Goal: Transaction & Acquisition: Purchase product/service

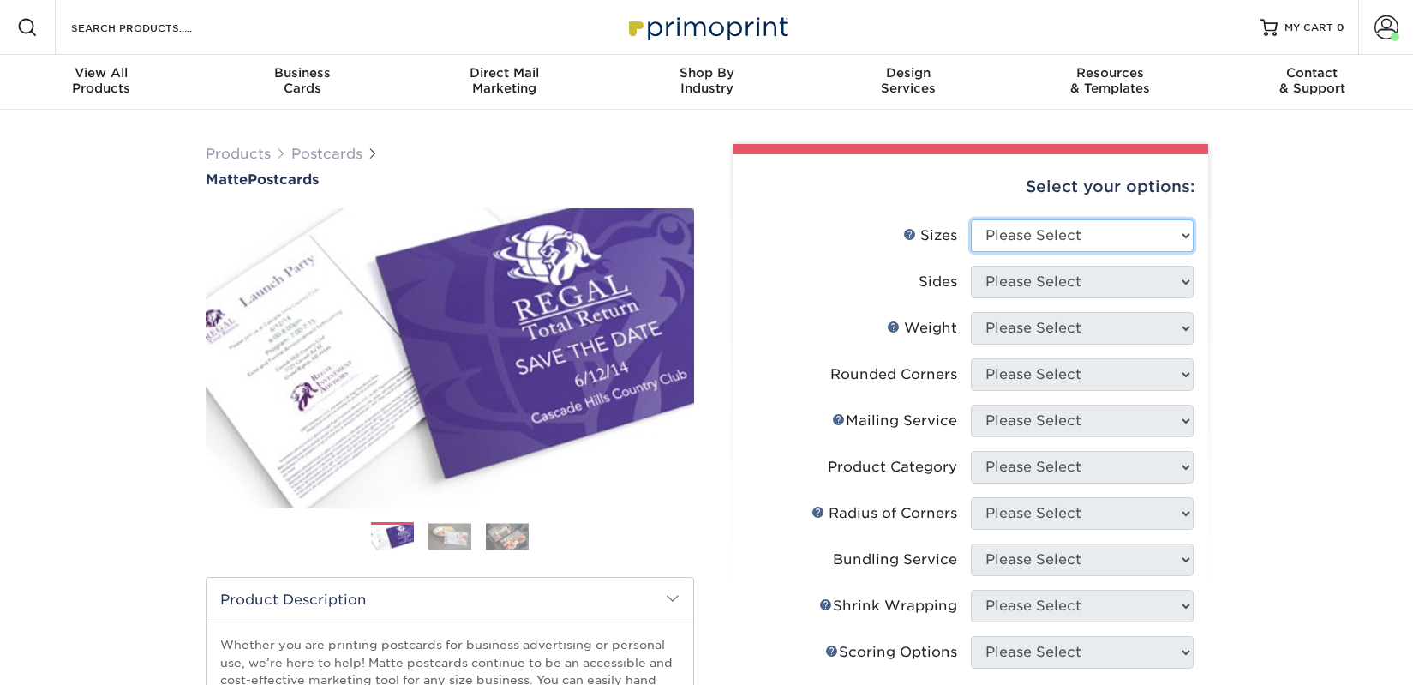
click at [999, 237] on select "Please Select 1.5" x 7" 2" x 4" 2" x 6" 2" x 7" 2" x 8" 2.12" x 5.5" 2.125" x 5…" at bounding box center [1082, 235] width 223 height 33
select select "2.00x6.00"
click at [971, 219] on select "Please Select 1.5" x 7" 2" x 4" 2" x 6" 2" x 7" 2" x 8" 2.12" x 5.5" 2.125" x 5…" at bounding box center [1082, 235] width 223 height 33
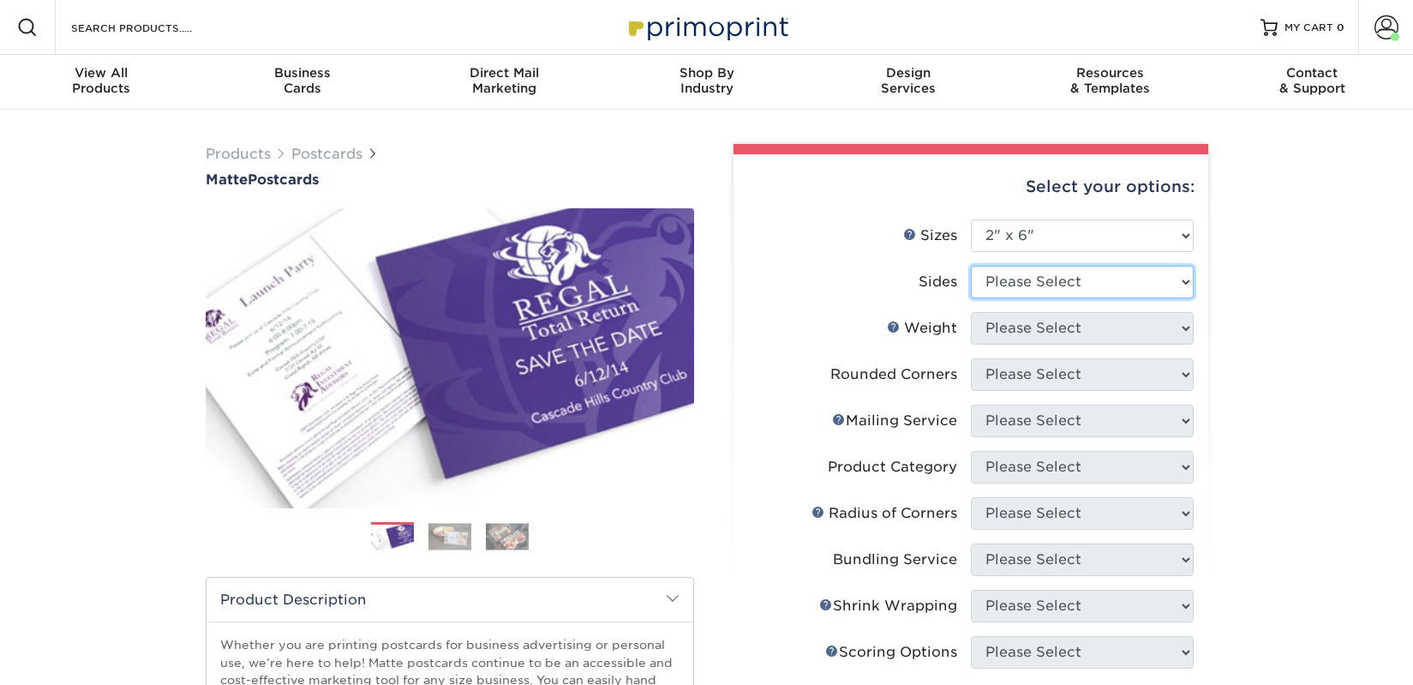
click at [1009, 277] on select "Please Select Print Both Sides Print Front Only" at bounding box center [1082, 282] width 223 height 33
select select "13abbda7-1d64-4f25-8bb2-c179b224825d"
click at [971, 266] on select "Please Select Print Both Sides Print Front Only" at bounding box center [1082, 282] width 223 height 33
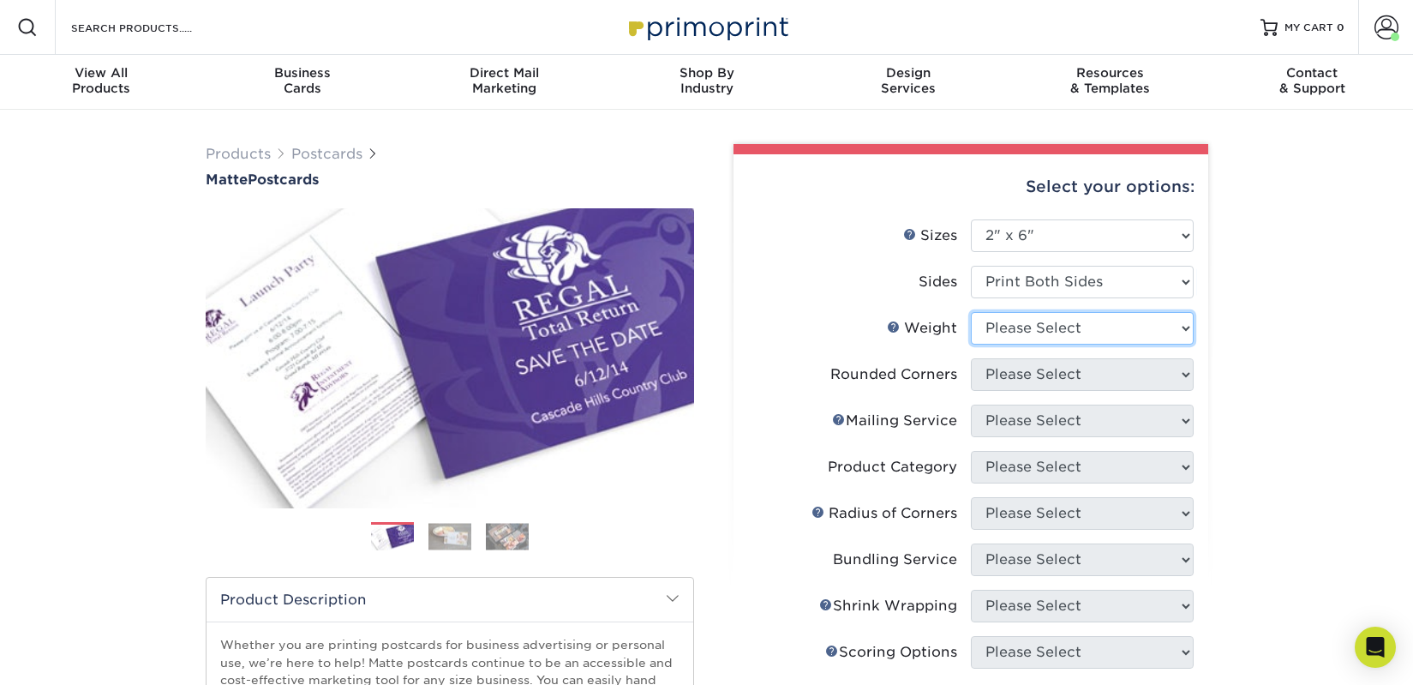
click at [1011, 326] on select "Please Select 14PT 16PT" at bounding box center [1082, 328] width 223 height 33
select select "14PT"
click at [971, 312] on select "Please Select 14PT 16PT" at bounding box center [1082, 328] width 223 height 33
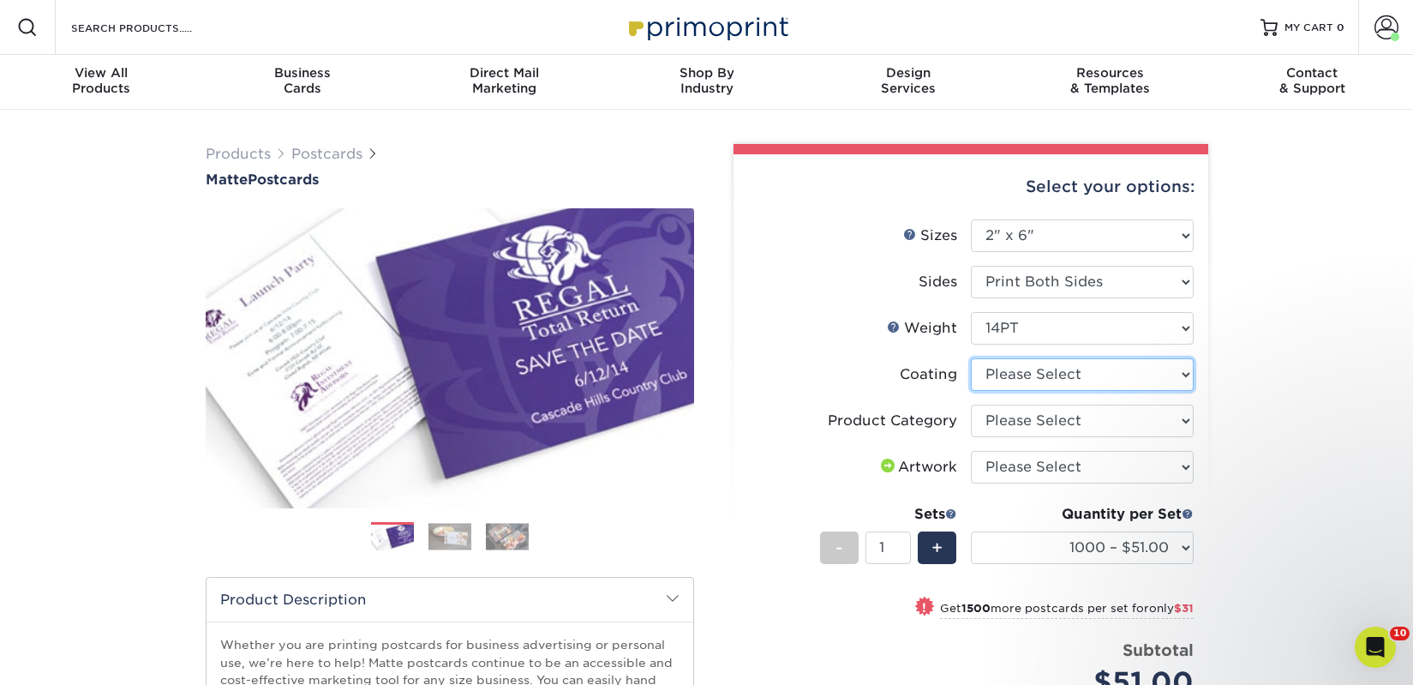
click at [1019, 375] on select at bounding box center [1082, 374] width 223 height 33
select select "121bb7b5-3b4d-429f-bd8d-bbf80e953313"
click at [971, 358] on select at bounding box center [1082, 374] width 223 height 33
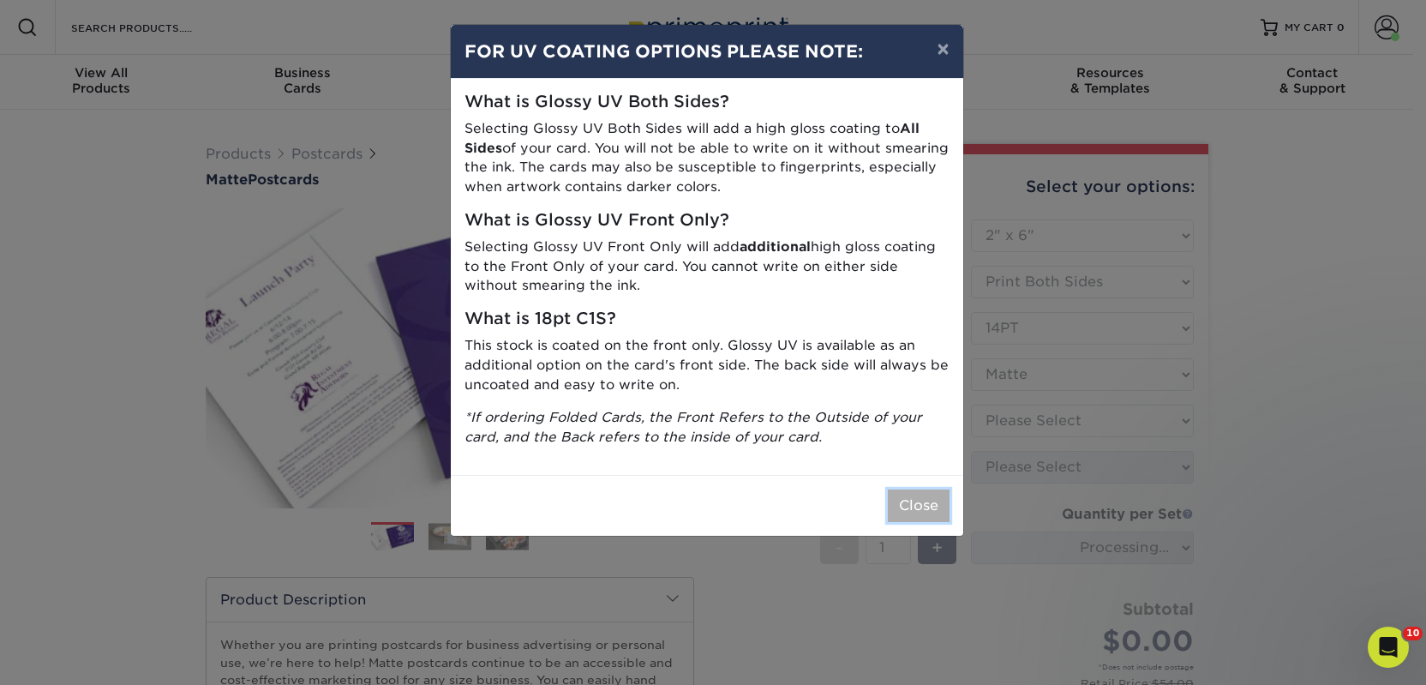
click at [915, 501] on button "Close" at bounding box center [919, 505] width 62 height 33
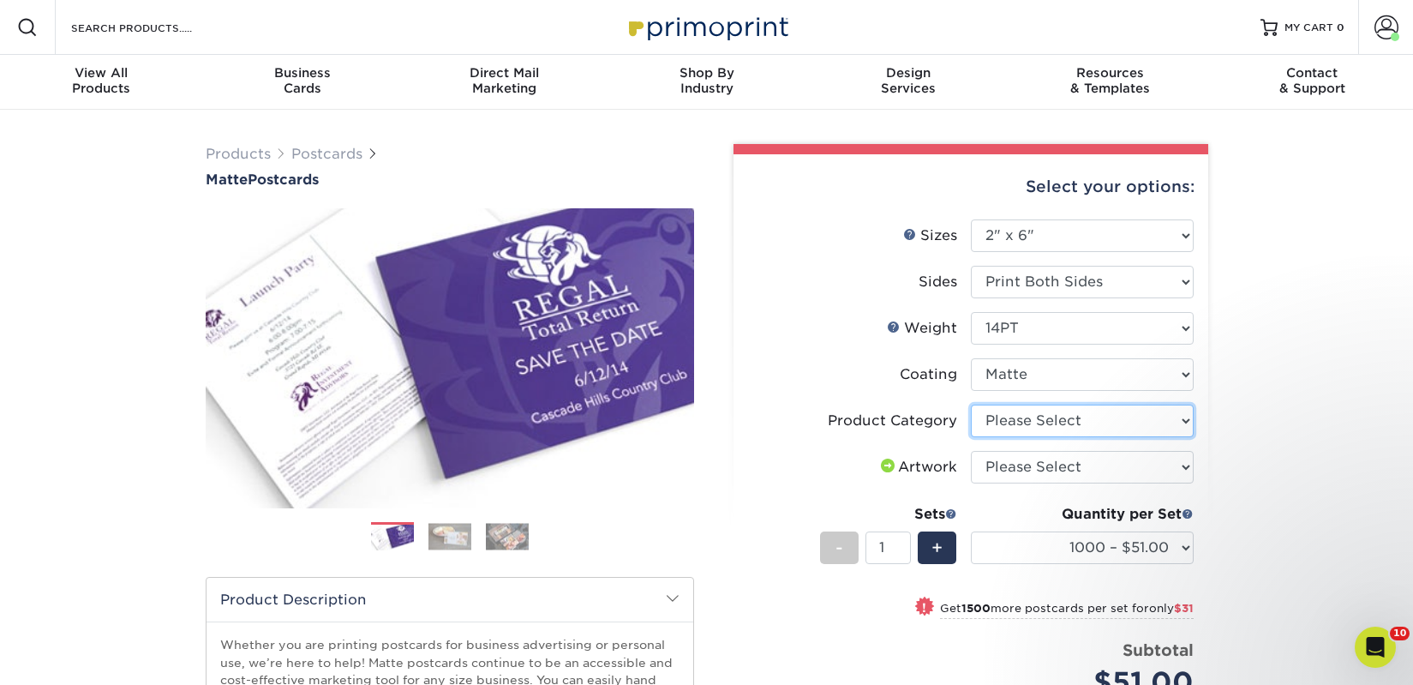
click at [1019, 425] on select "Please Select Postcards" at bounding box center [1082, 421] width 223 height 33
select select "9b7272e0-d6c8-4c3c-8e97-d3a1bcdab858"
click at [971, 405] on select "Please Select Postcards" at bounding box center [1082, 421] width 223 height 33
click at [1028, 463] on select "Please Select I will upload files I need a design - $150" at bounding box center [1082, 467] width 223 height 33
select select "upload"
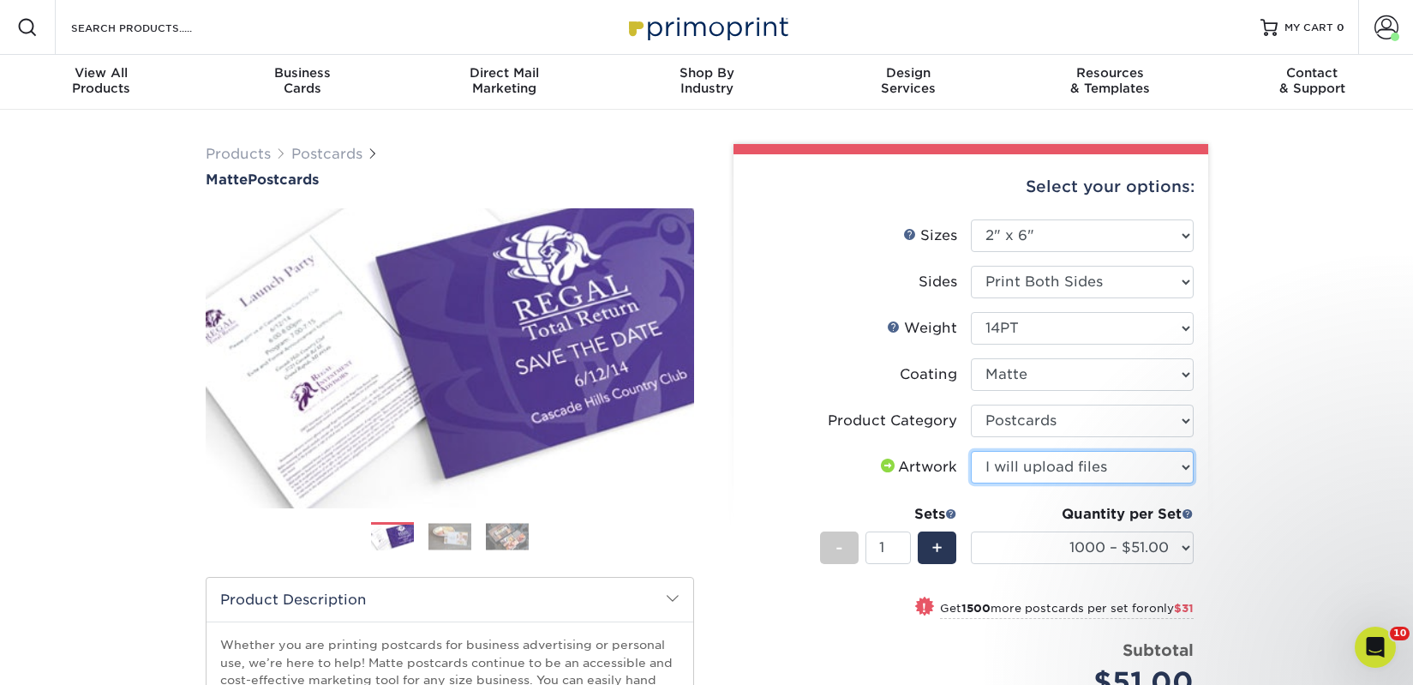
click at [971, 451] on select "Please Select I will upload files I need a design - $150" at bounding box center [1082, 467] width 223 height 33
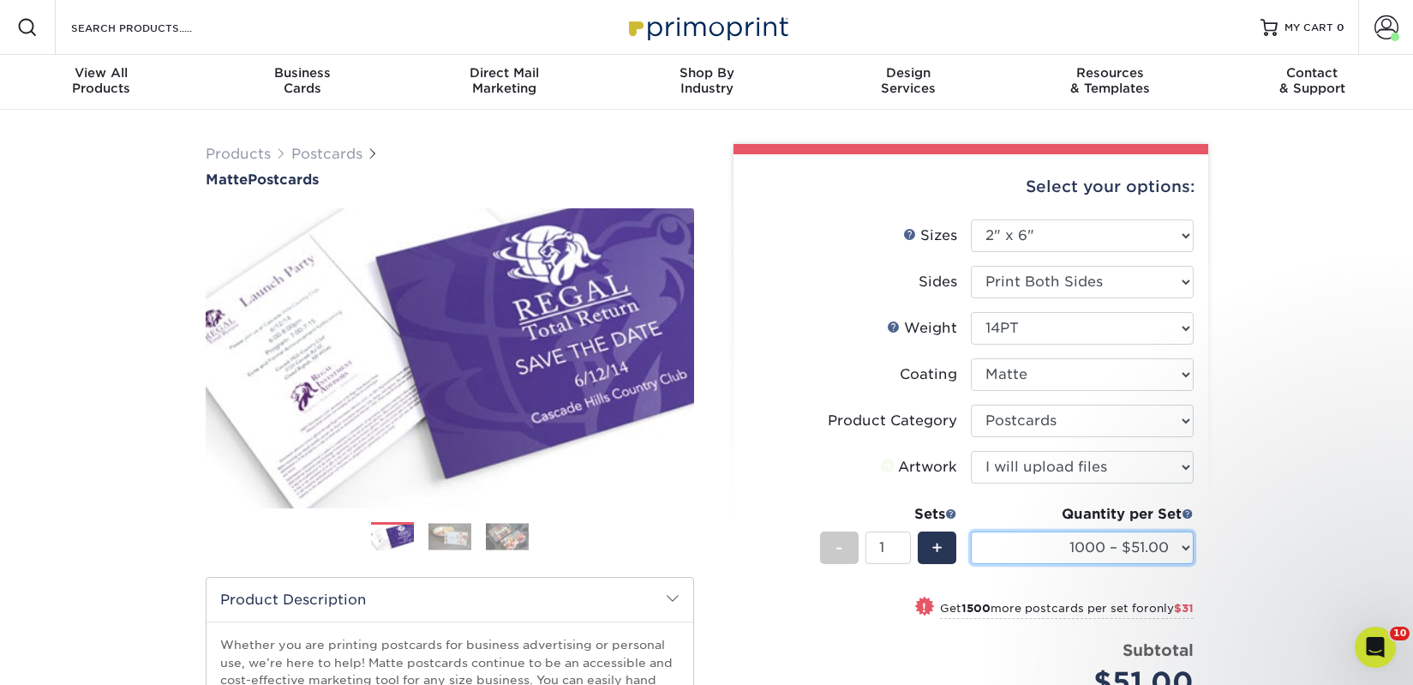
click at [1057, 540] on select "1000 – $51.00 2500 – $82.00 5000 – $123.00 10000 – $234.00 15000 – $344.00 2000…" at bounding box center [1082, 547] width 223 height 33
select select "2500 – $82.00"
click at [971, 531] on select "1000 – $51.00 2500 – $82.00 5000 – $123.00 10000 – $234.00 15000 – $344.00 2000…" at bounding box center [1082, 547] width 223 height 33
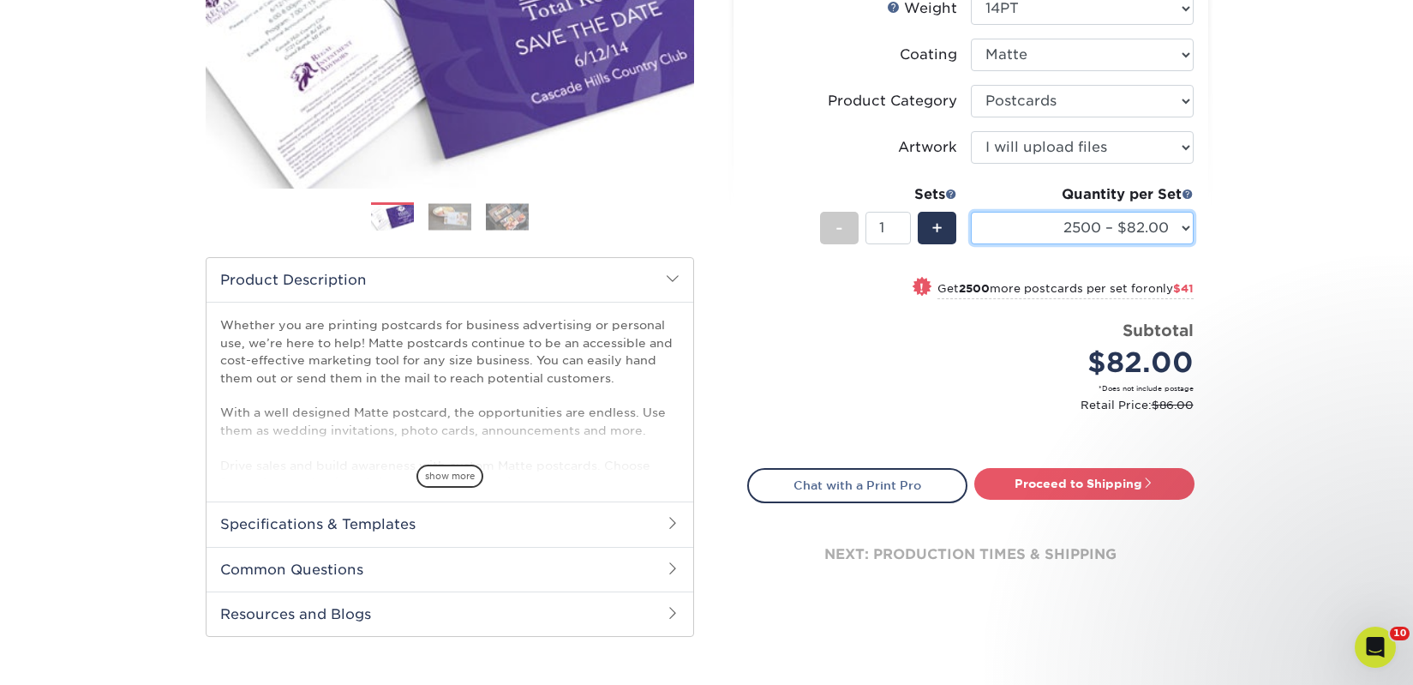
scroll to position [333, 0]
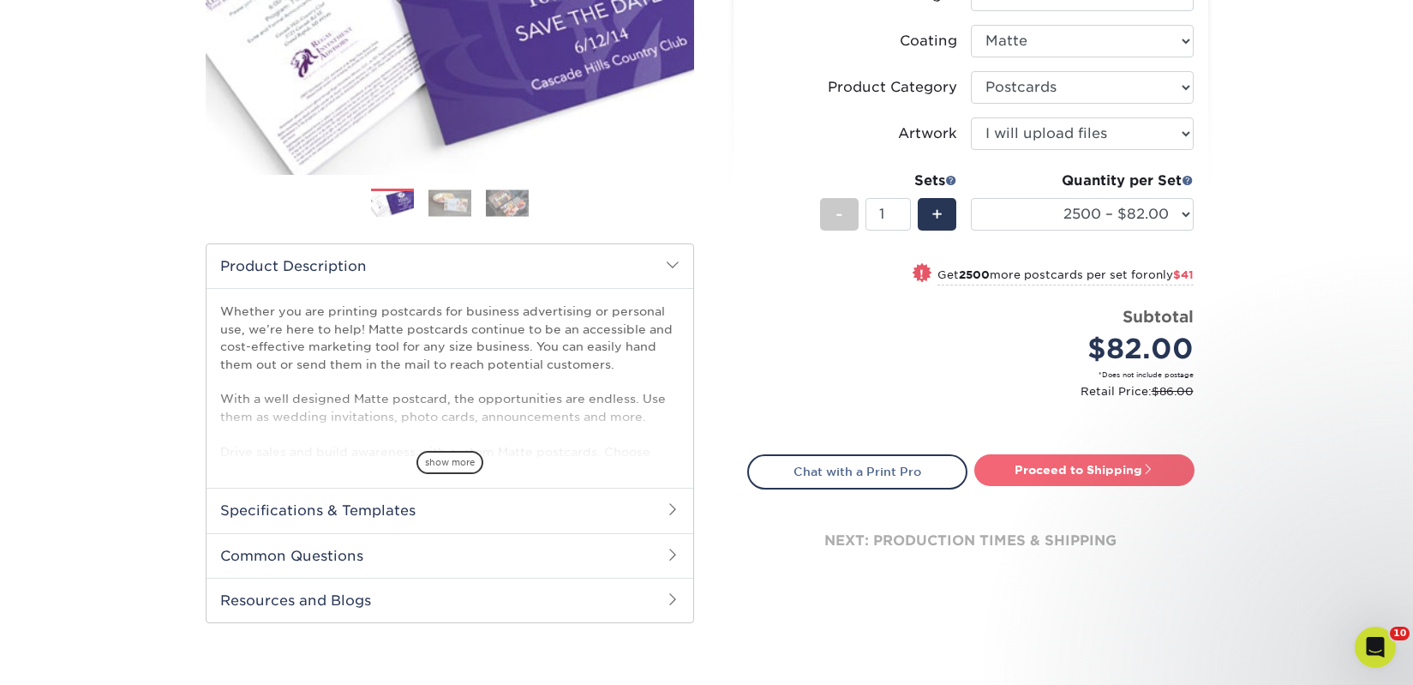
click at [1038, 466] on link "Proceed to Shipping" at bounding box center [1085, 469] width 220 height 31
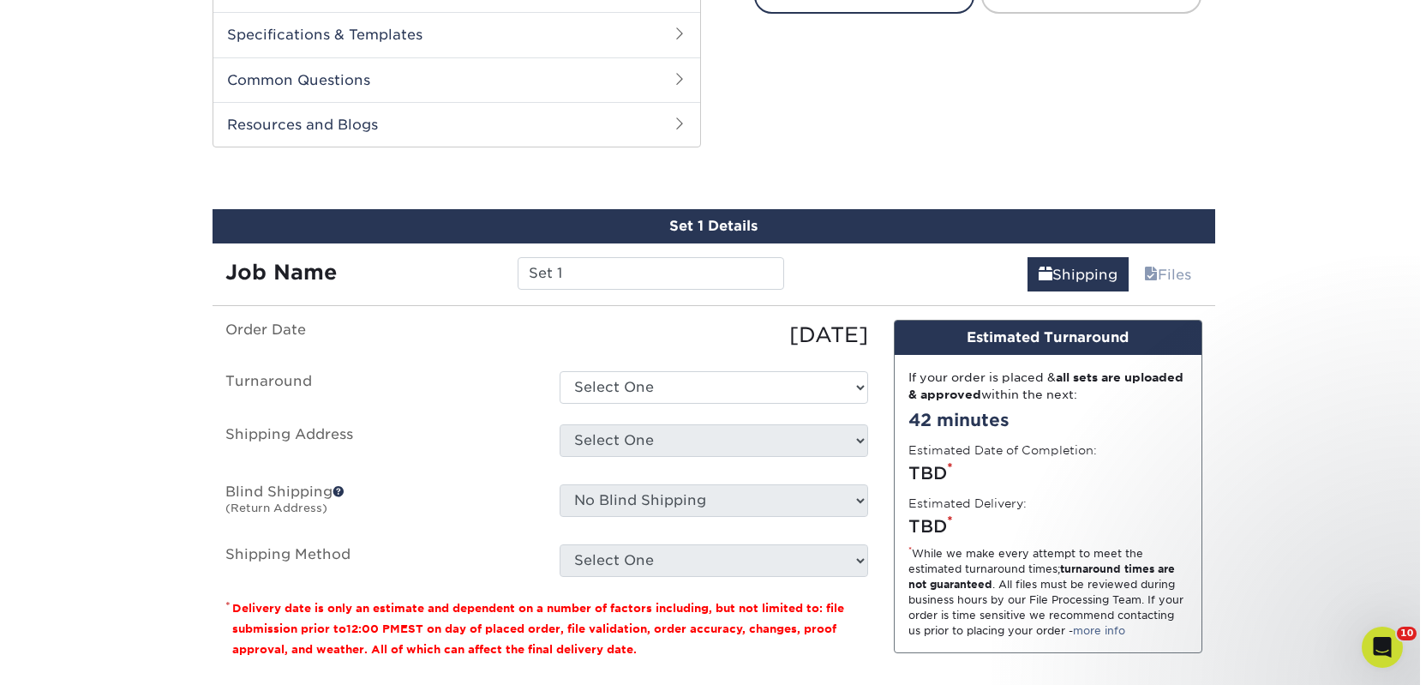
scroll to position [873, 0]
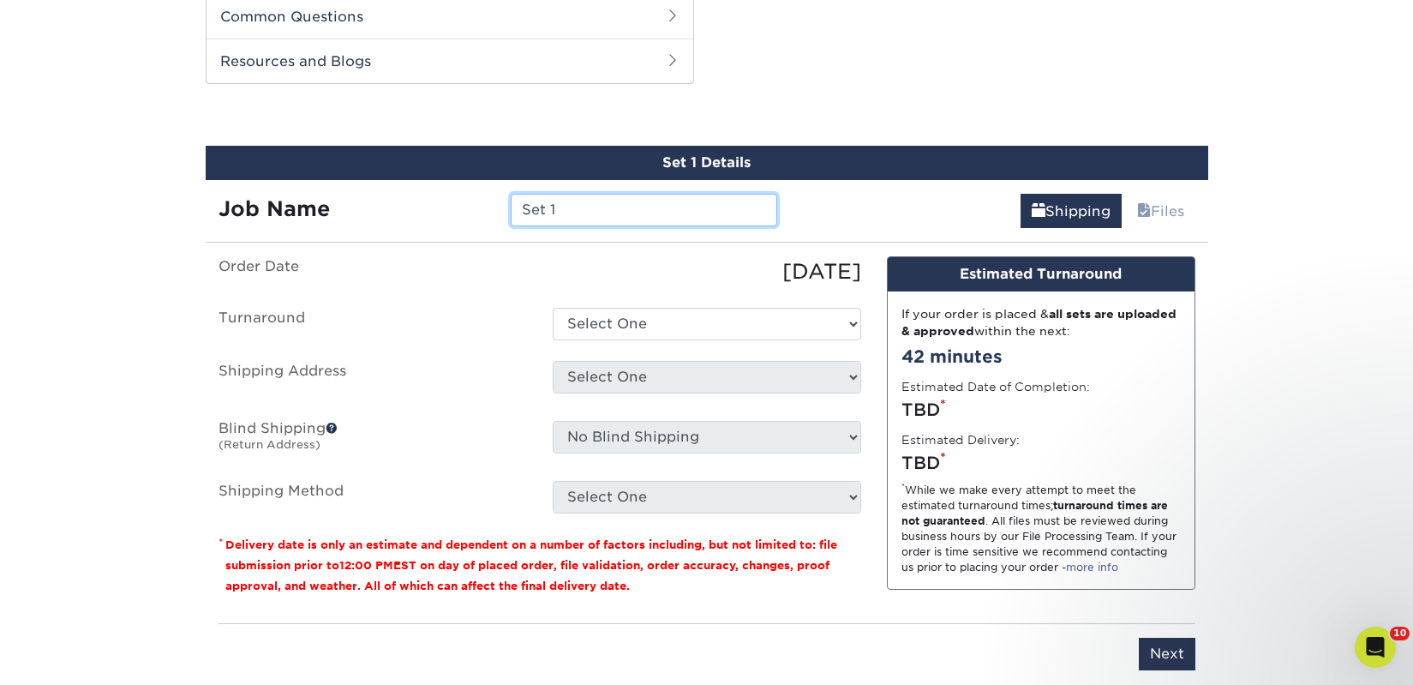
click at [660, 216] on input "Set 1" at bounding box center [644, 210] width 267 height 33
paste input "Bookends"
type input "Bookends"
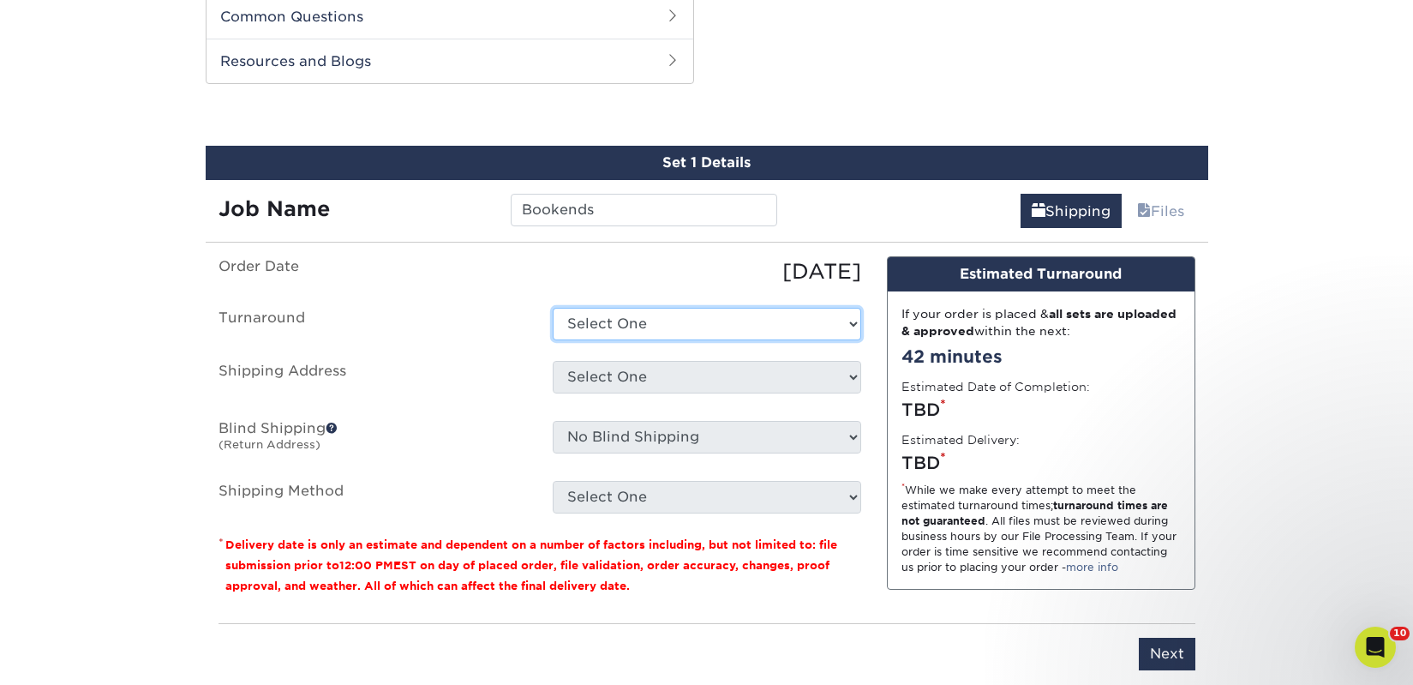
click at [666, 326] on select "Select One 2-4 Business Days 2 Day Next Business Day" at bounding box center [707, 324] width 309 height 33
select select "23bed37c-fa74-46a4-afc9-d3c3160655ce"
click at [553, 308] on select "Select One 2-4 Business Days 2 Day Next Business Day" at bounding box center [707, 324] width 309 height 33
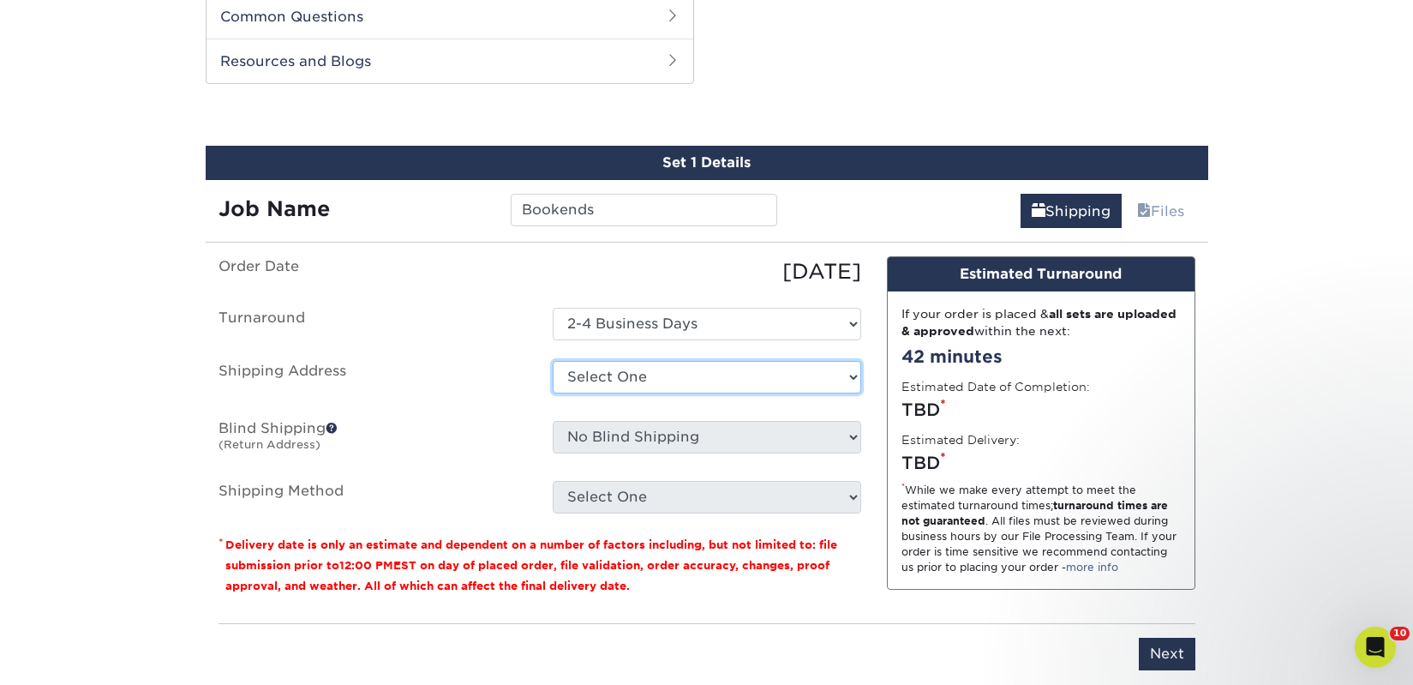
click at [653, 365] on select "Select One 2nd Floor Convention Center A Better [DATE] Books & Boutique A Good …" at bounding box center [707, 377] width 309 height 33
select select "newaddress"
click at [553, 361] on select "Select One 2nd Floor Convention Center A Better [DATE] Books & Boutique A Good …" at bounding box center [707, 377] width 309 height 33
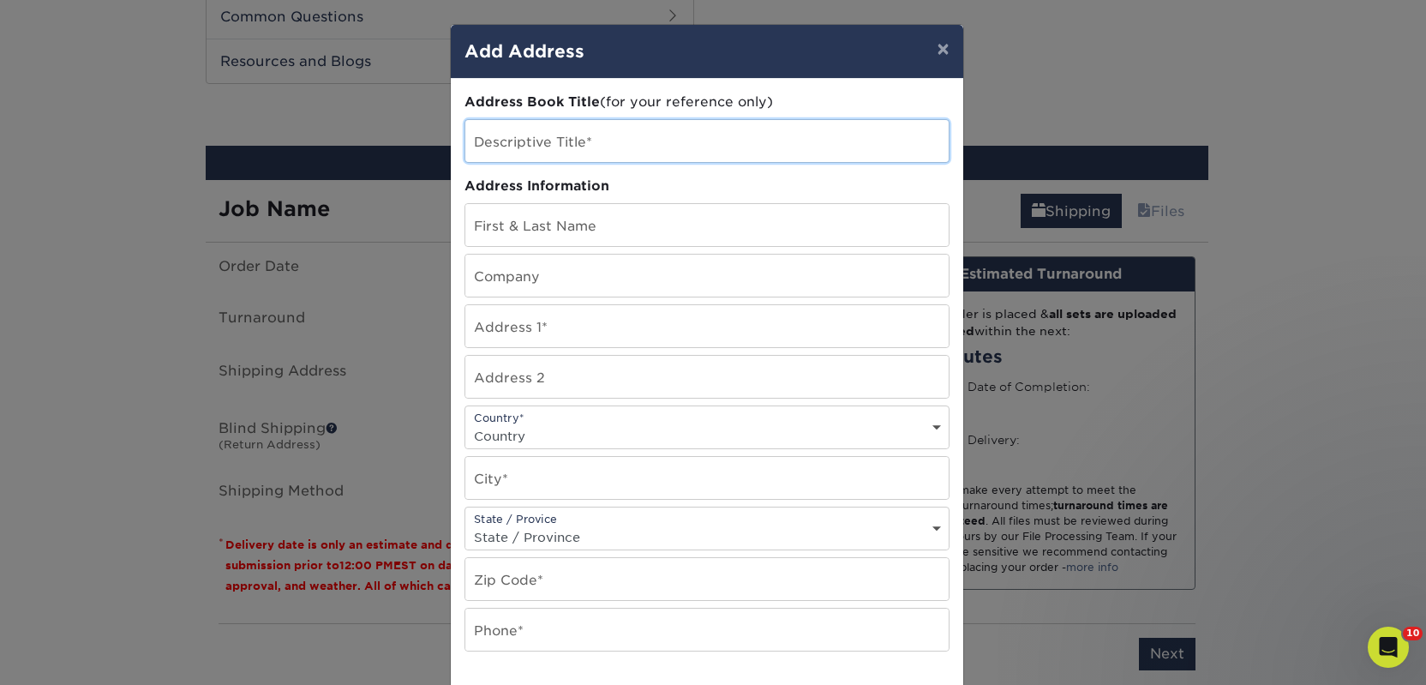
click at [535, 153] on input "text" at bounding box center [706, 141] width 483 height 42
paste input "Bookends"
type input "Bookends"
click at [512, 267] on input "text" at bounding box center [706, 276] width 483 height 42
paste input "Bookends"
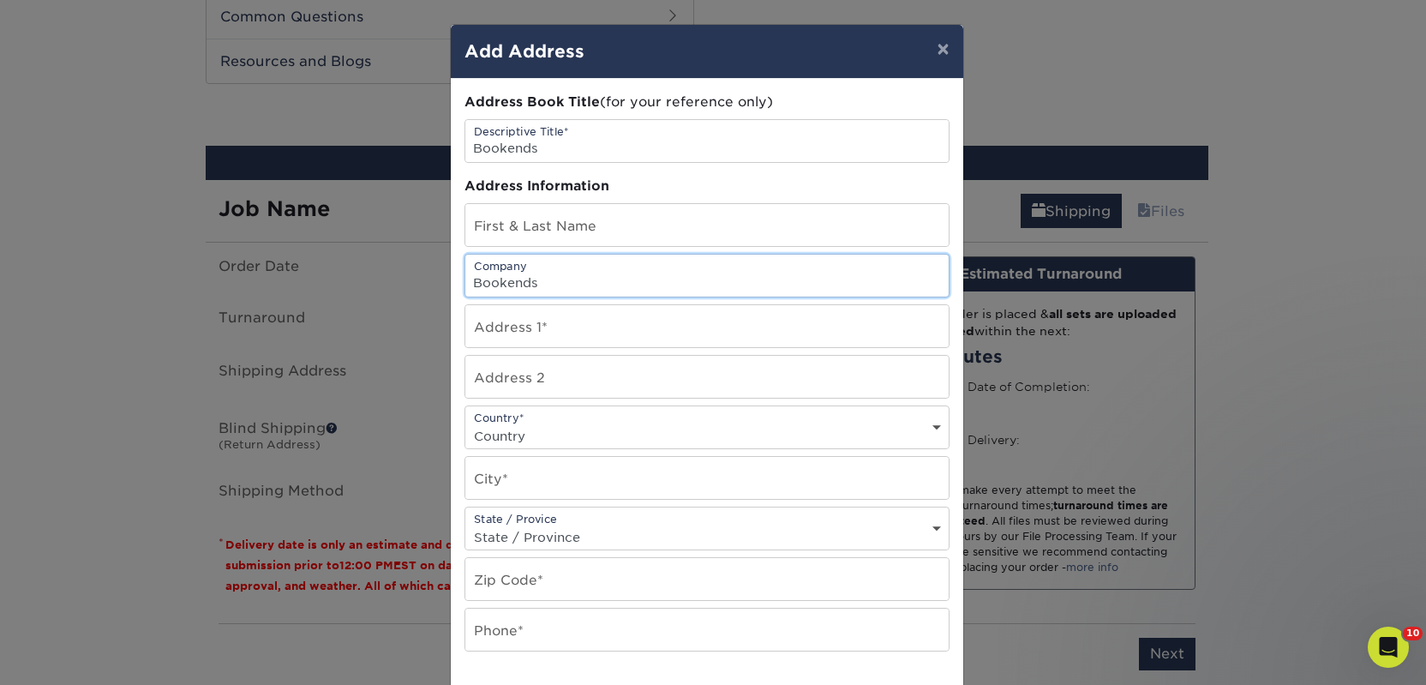
type input "Bookends"
click at [506, 220] on input "text" at bounding box center [706, 225] width 483 height 42
paste input "[PERSON_NAME]"
type input "[PERSON_NAME]"
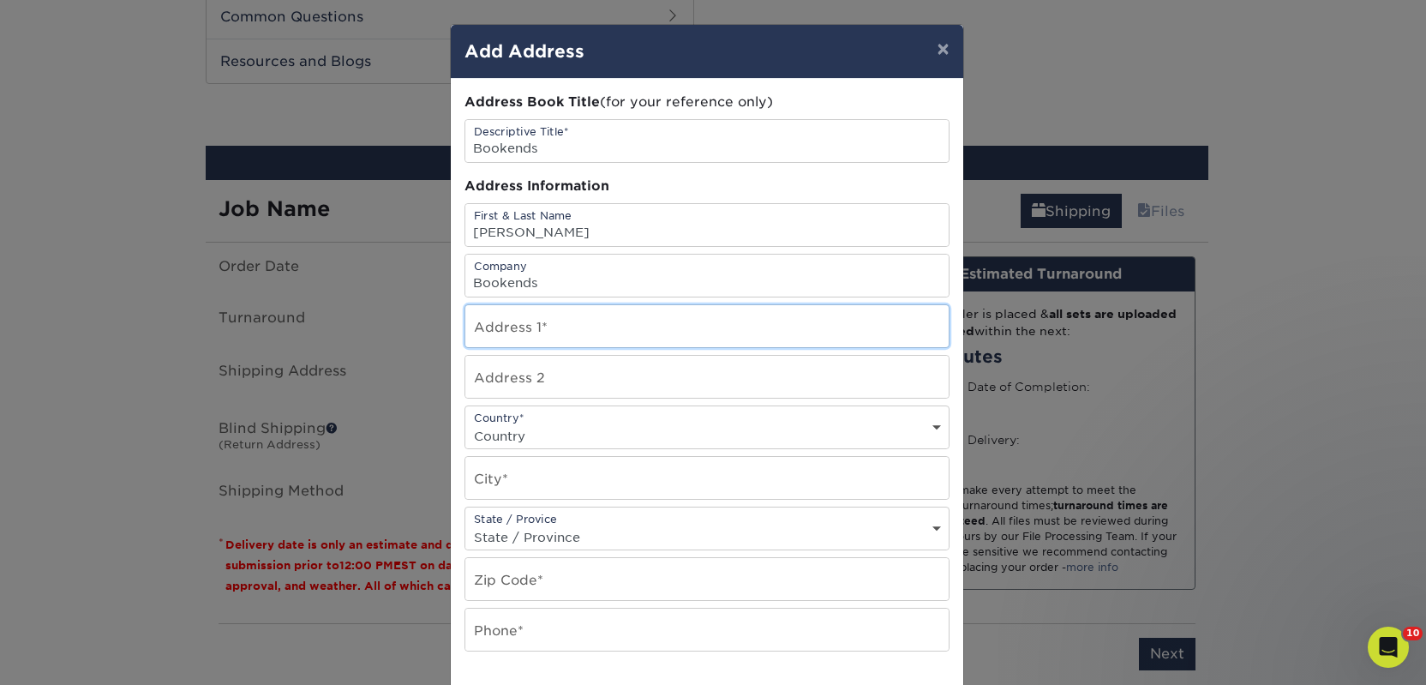
click at [604, 318] on input "text" at bounding box center [706, 326] width 483 height 42
paste input "[STREET_ADDRESS]"
type input "[STREET_ADDRESS]"
click at [520, 426] on select "Country [GEOGRAPHIC_DATA] [GEOGRAPHIC_DATA] ----------------------------- [GEOG…" at bounding box center [706, 435] width 483 height 25
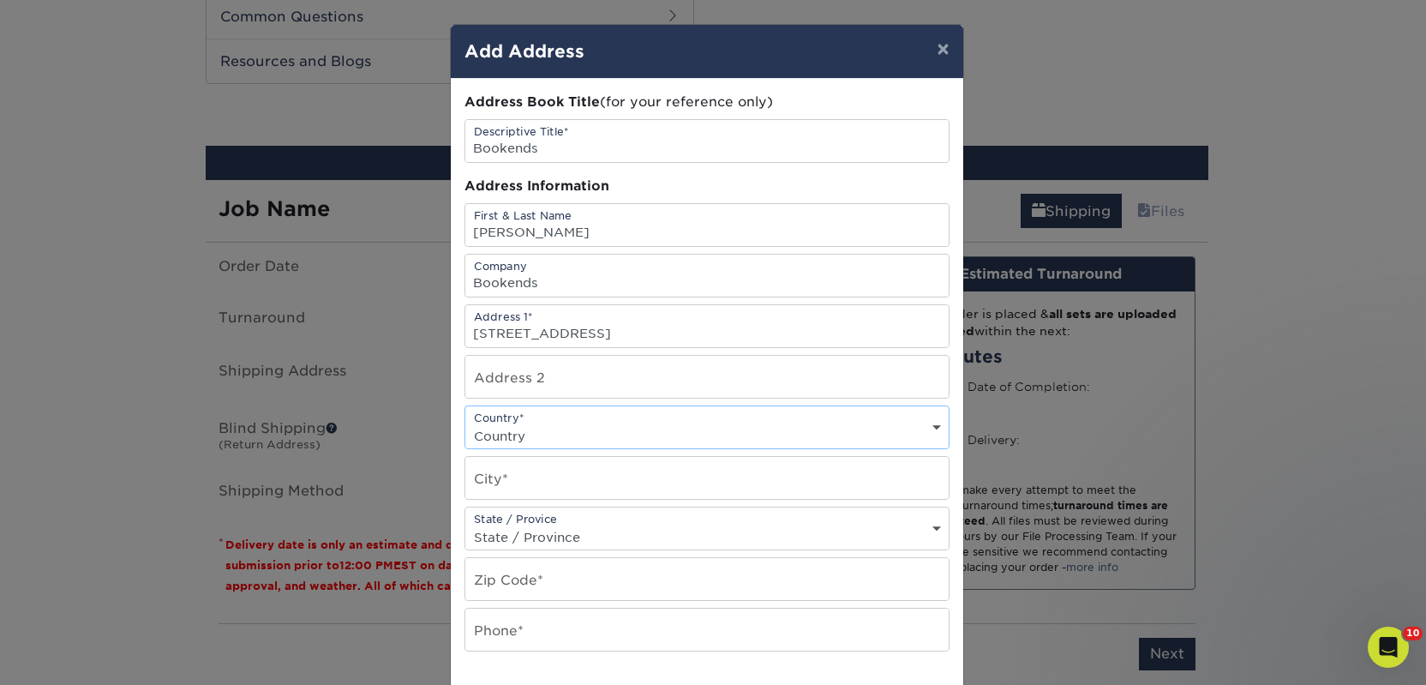
select select "US"
click at [465, 423] on select "Country [GEOGRAPHIC_DATA] [GEOGRAPHIC_DATA] ----------------------------- [GEOG…" at bounding box center [706, 435] width 483 height 25
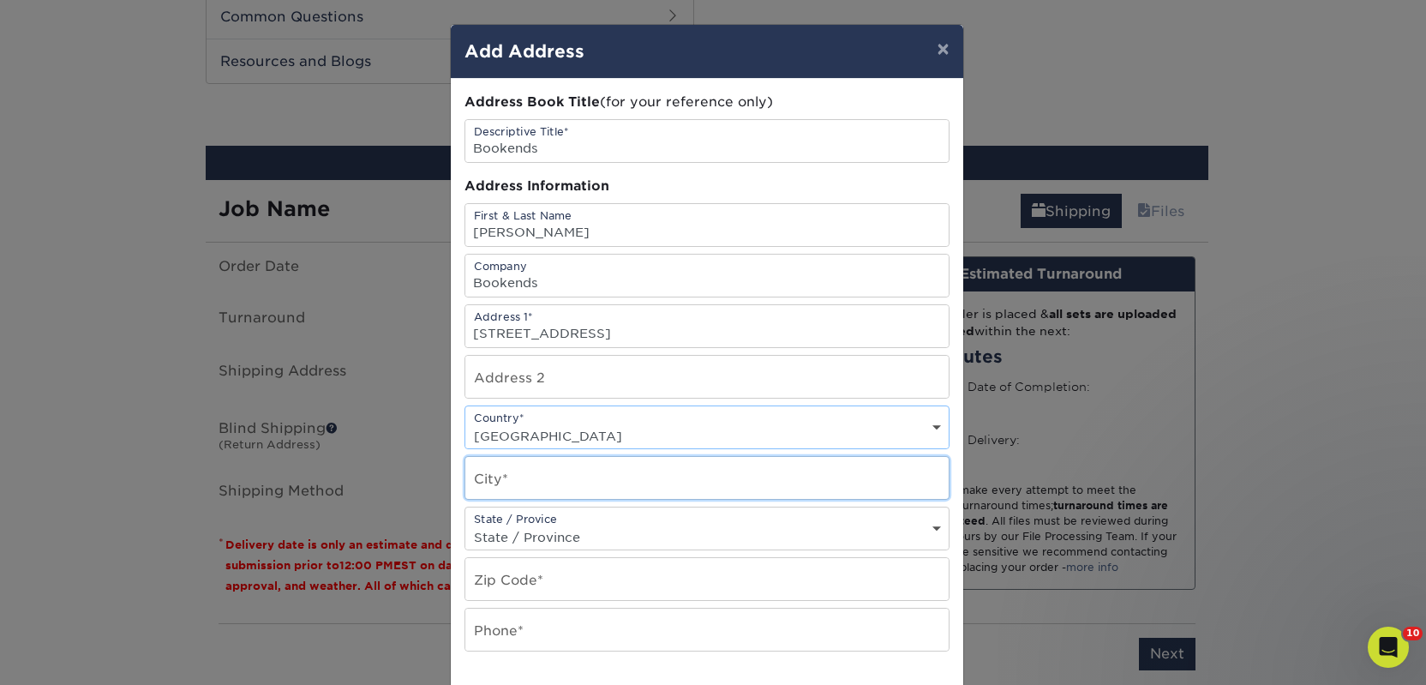
click at [515, 469] on input "text" at bounding box center [706, 478] width 483 height 42
paste input "Pontotoc"
type input "Pontotoc"
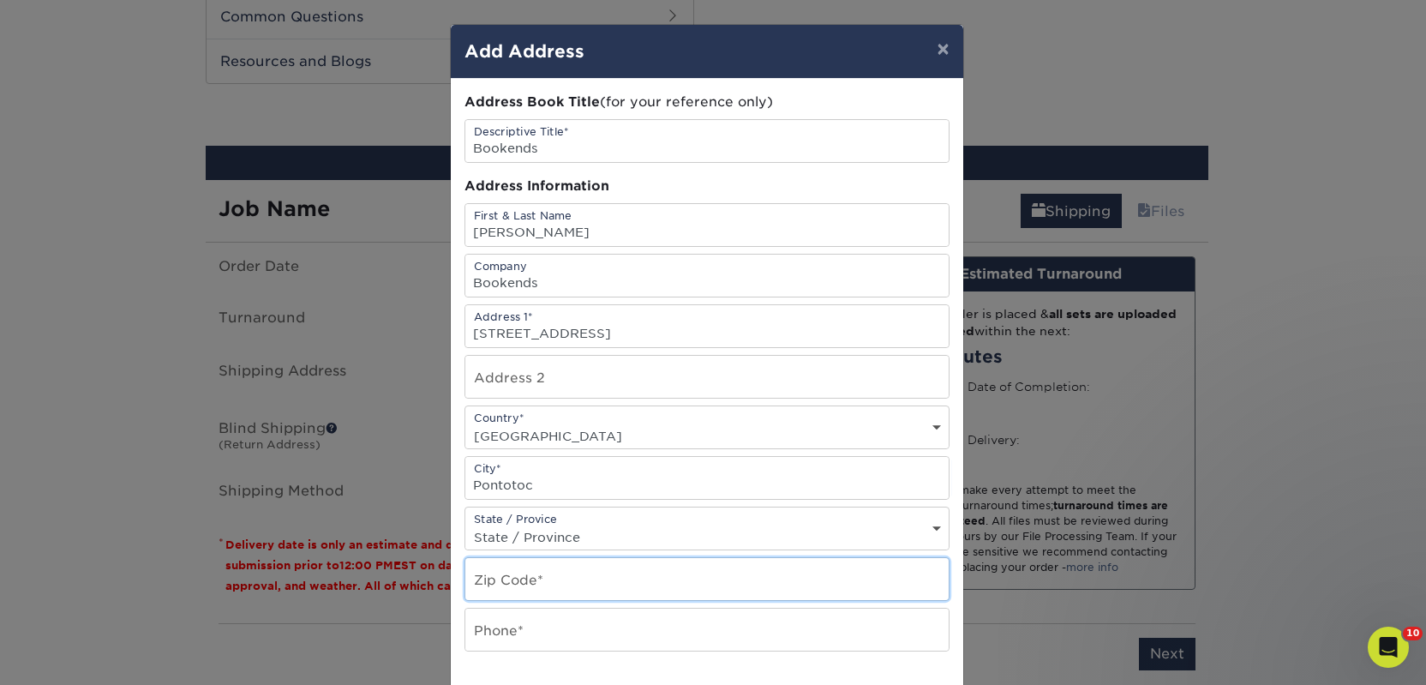
click at [527, 582] on input "text" at bounding box center [706, 579] width 483 height 42
paste input "38863"
type input "38863"
click at [489, 619] on input "text" at bounding box center [706, 630] width 483 height 42
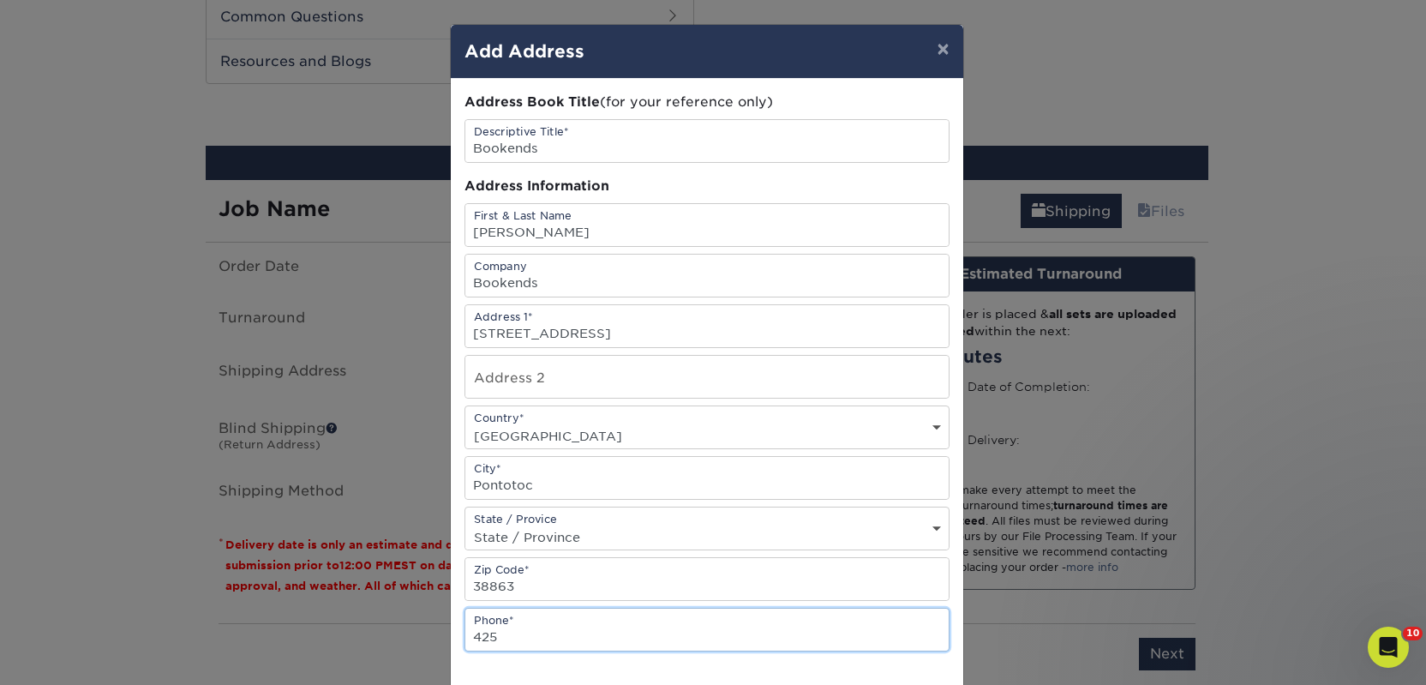
type input "4257367064"
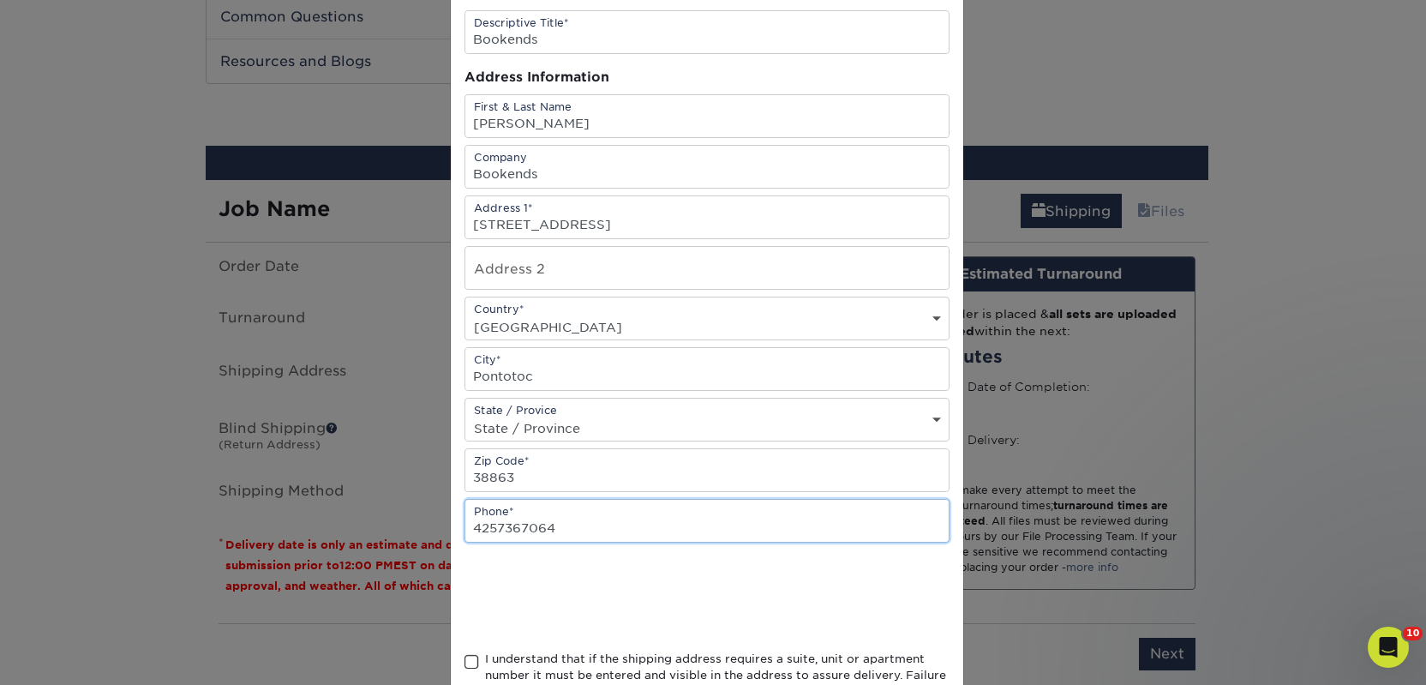
scroll to position [247, 0]
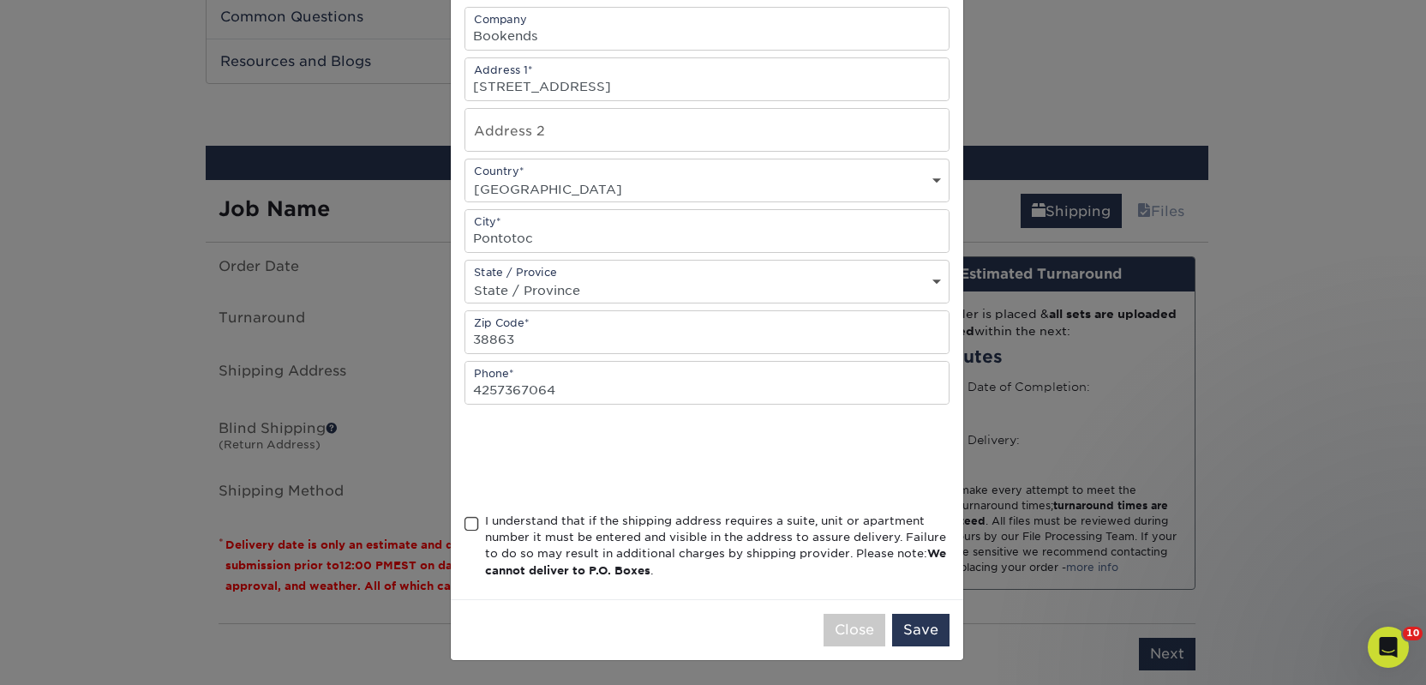
drag, startPoint x: 505, startPoint y: 516, endPoint x: 548, endPoint y: 534, distance: 46.5
click at [505, 516] on div "I understand that if the shipping address requires a suite, unit or apartment n…" at bounding box center [717, 546] width 465 height 67
click at [0, 0] on input "I understand that if the shipping address requires a suite, unit or apartment n…" at bounding box center [0, 0] width 0 height 0
click at [911, 629] on button "Save" at bounding box center [920, 630] width 57 height 33
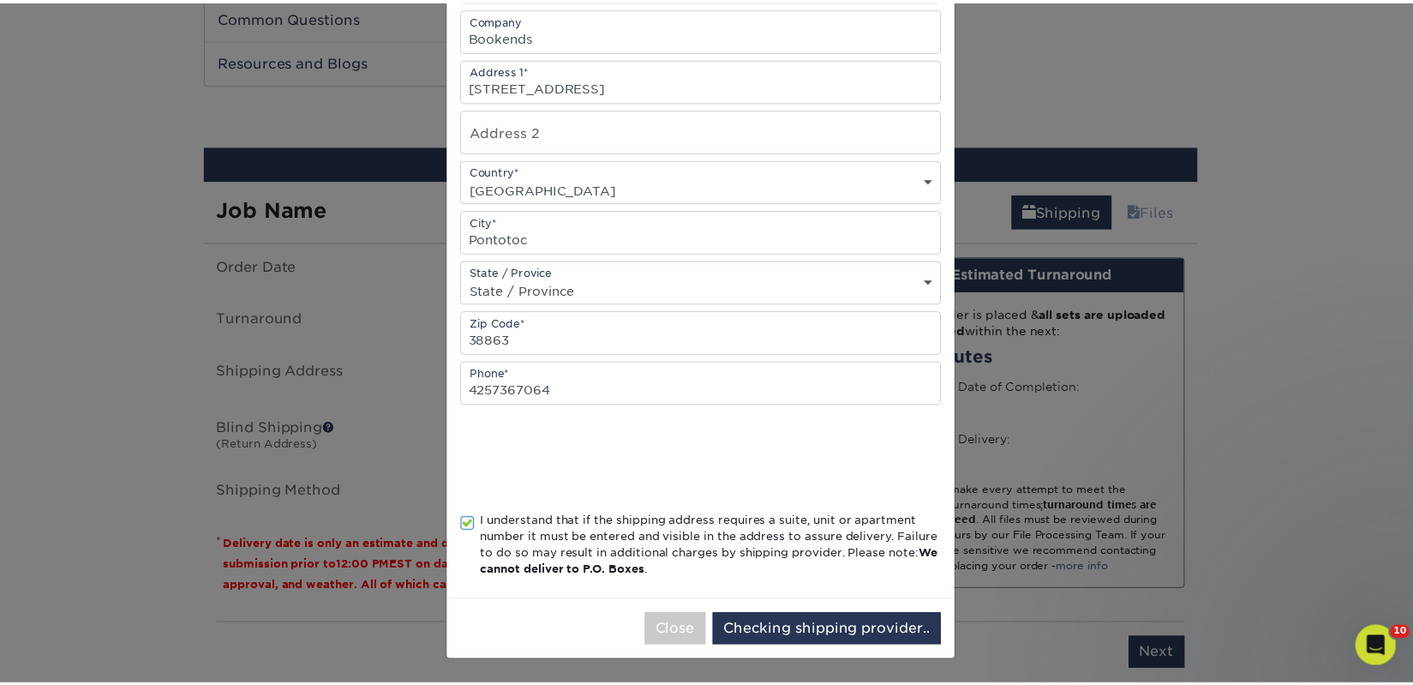
scroll to position [0, 0]
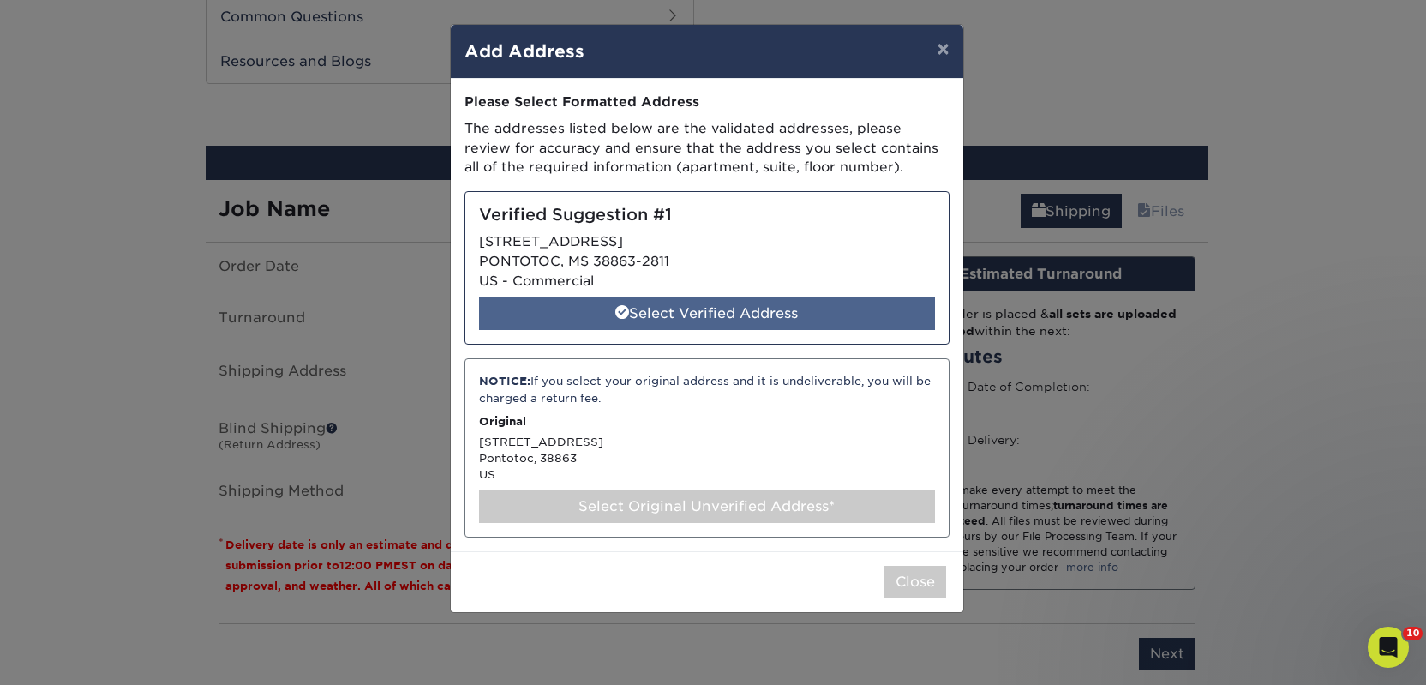
click at [673, 315] on div "Select Verified Address" at bounding box center [707, 313] width 456 height 33
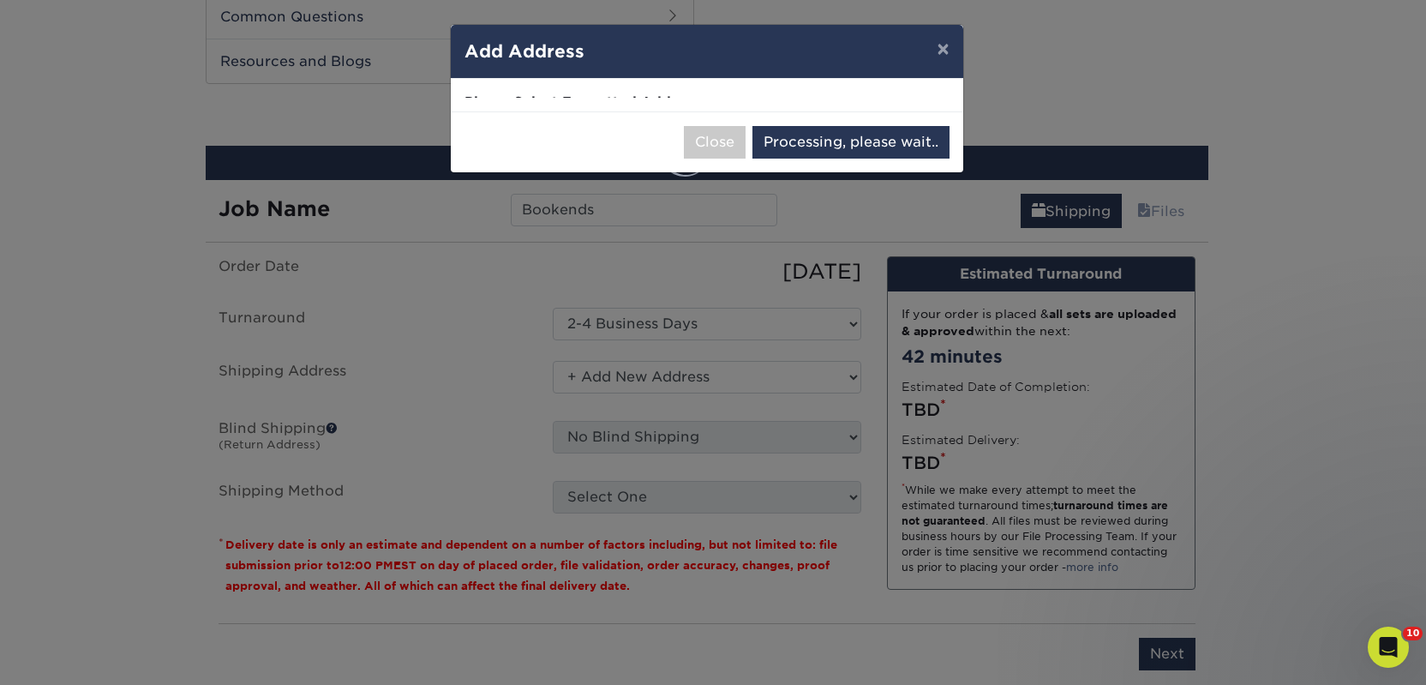
select select "285515"
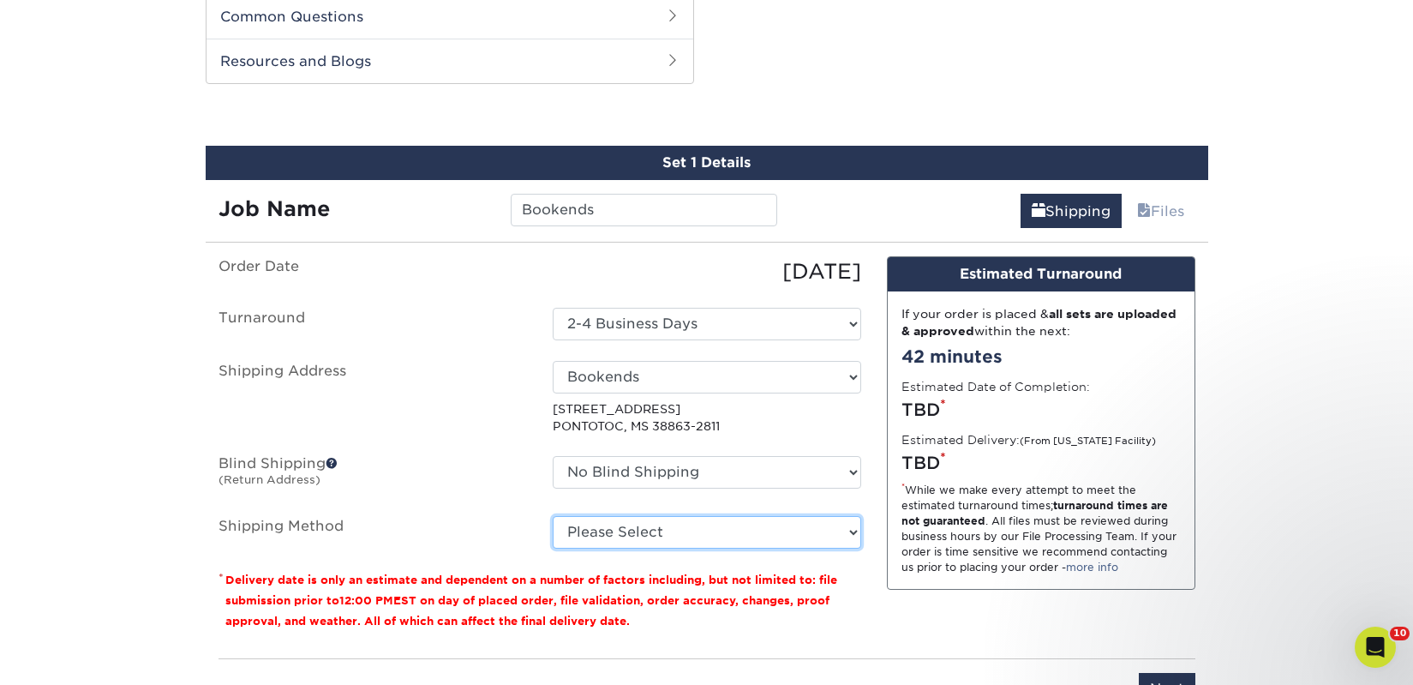
click at [667, 527] on select "Please Select Ground Shipping (+$25.54) 3 Day Shipping Service (+$34.28) 2 Day …" at bounding box center [707, 532] width 309 height 33
select select "03"
click at [553, 516] on select "Please Select Ground Shipping (+$25.54) 3 Day Shipping Service (+$34.28) 2 Day …" at bounding box center [707, 532] width 309 height 33
